Goal: Task Accomplishment & Management: Use online tool/utility

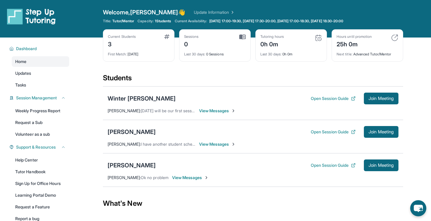
click at [245, 73] on div "Students" at bounding box center [253, 79] width 300 height 13
click at [173, 98] on div "Winter [PERSON_NAME]" at bounding box center [142, 98] width 68 height 8
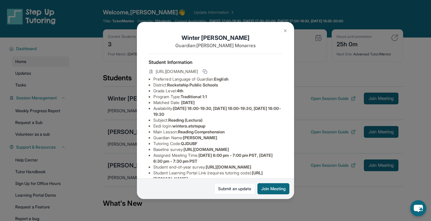
click at [315, 54] on div "[PERSON_NAME] Guardian: [PERSON_NAME] Student Information [URL][DOMAIN_NAME] Pr…" at bounding box center [215, 110] width 431 height 221
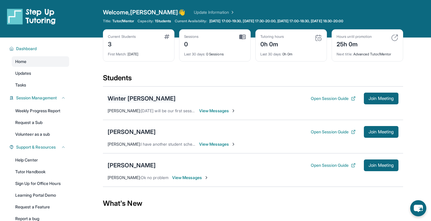
click at [169, 101] on div "Winter [PERSON_NAME]" at bounding box center [142, 98] width 68 height 8
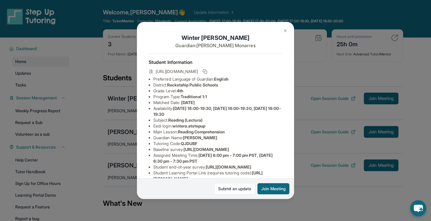
drag, startPoint x: 182, startPoint y: 38, endPoint x: 227, endPoint y: 164, distance: 134.0
click at [227, 164] on div "[PERSON_NAME] Guardian: [PERSON_NAME] Student Information [URL][DOMAIN_NAME] Pr…" at bounding box center [215, 110] width 157 height 177
click at [228, 152] on li "Baseline survey : [URL][DOMAIN_NAME]" at bounding box center [217, 150] width 129 height 6
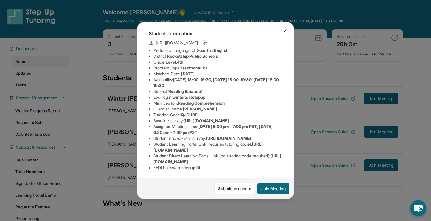
scroll to position [67, 0]
drag, startPoint x: 154, startPoint y: 90, endPoint x: 268, endPoint y: 103, distance: 115.0
click at [268, 103] on ul "Preferred Language of Guardian: English District: Rocketship Public Schools Gra…" at bounding box center [216, 108] width 134 height 123
click at [268, 124] on li "Assigned Meeting Time : [DATE] 6:00 pm - 7:00 pm PST, [DATE] 6:30 pm - 7:30 pm …" at bounding box center [217, 130] width 129 height 12
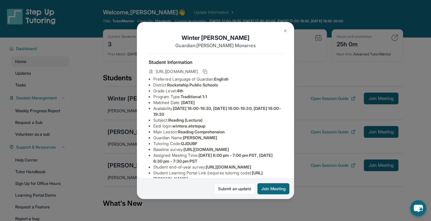
click at [329, 62] on div "[PERSON_NAME] Guardian: [PERSON_NAME] Student Information [URL][DOMAIN_NAME] Pr…" at bounding box center [215, 110] width 431 height 221
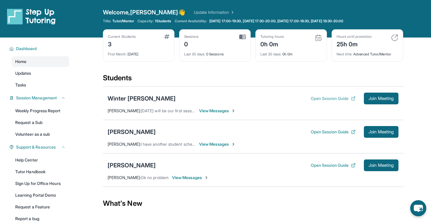
click at [326, 98] on button "Open Session Guide" at bounding box center [333, 99] width 45 height 6
click at [372, 97] on span "Join Meeting" at bounding box center [380, 99] width 25 height 4
